Goal: Task Accomplishment & Management: Use online tool/utility

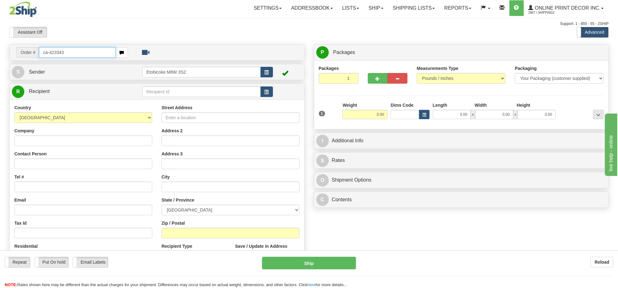
type input "ca-423343"
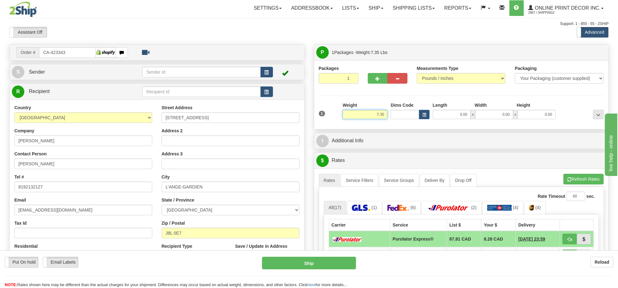
click at [372, 116] on input "7.35" at bounding box center [365, 114] width 45 height 9
type input "14.00"
click at [425, 117] on span "button" at bounding box center [424, 114] width 4 height 3
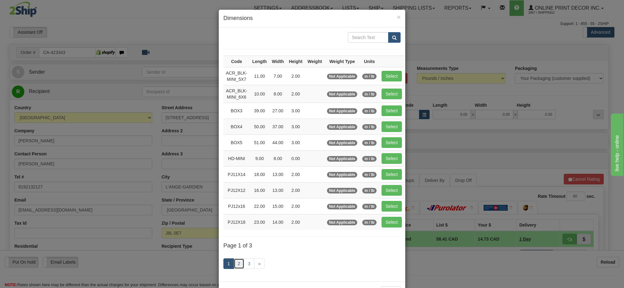
click at [236, 268] on link "2" at bounding box center [239, 263] width 11 height 11
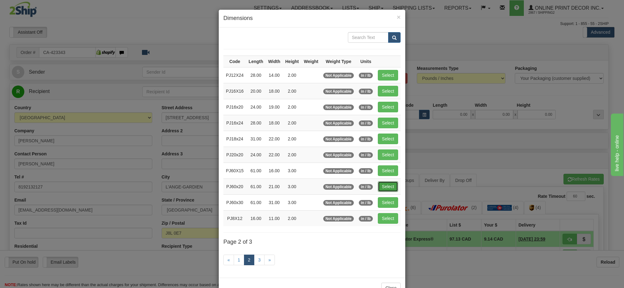
click at [389, 187] on button "Select" at bounding box center [388, 186] width 20 height 11
type input "PJ60x20"
type input "61.00"
type input "21.00"
type input "3.00"
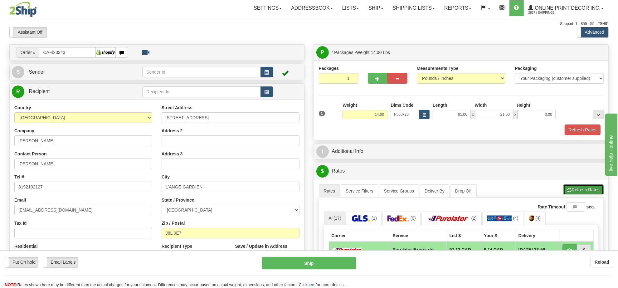
click at [586, 190] on button "Refresh Rates" at bounding box center [584, 189] width 40 height 11
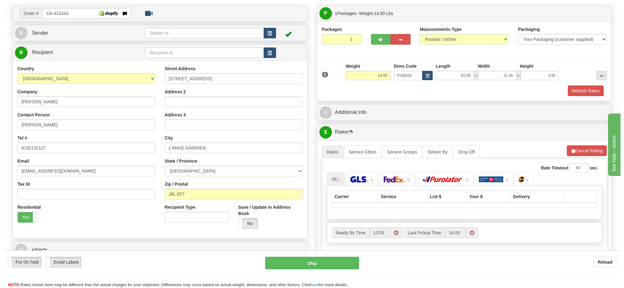
scroll to position [78, 0]
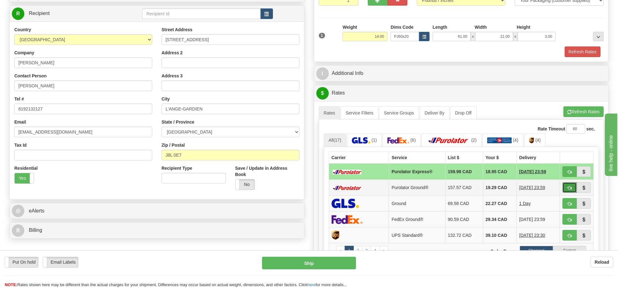
click at [569, 190] on span "button" at bounding box center [570, 188] width 4 height 4
type input "260"
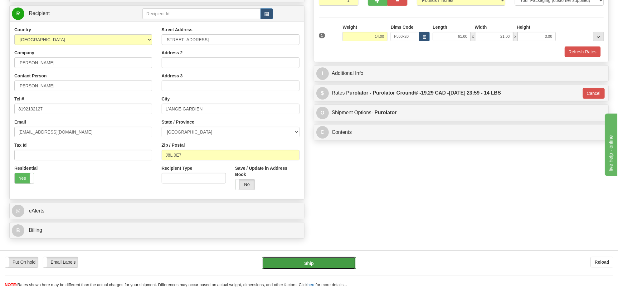
click at [336, 258] on button "Ship" at bounding box center [309, 263] width 94 height 12
